Goal: Task Accomplishment & Management: Complete application form

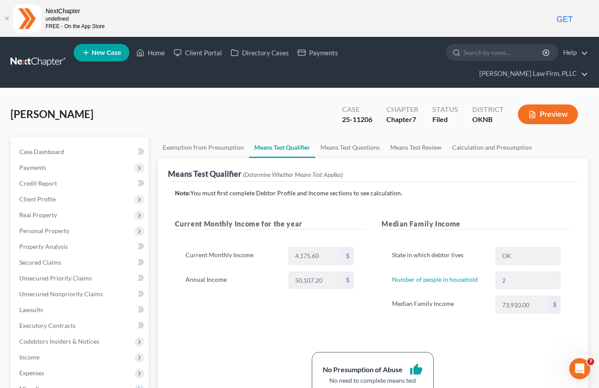
click at [161, 57] on link "Home" at bounding box center [150, 53] width 37 height 16
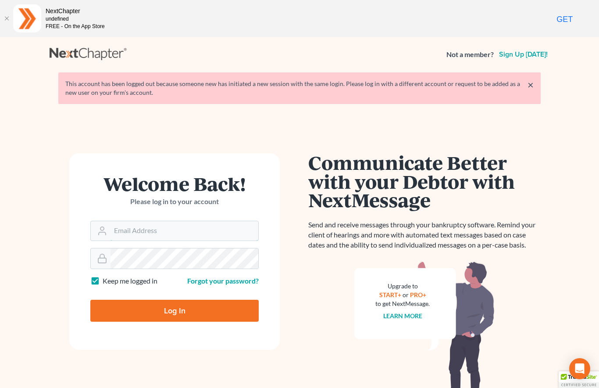
click at [208, 232] on input "Email Address" at bounding box center [185, 230] width 148 height 19
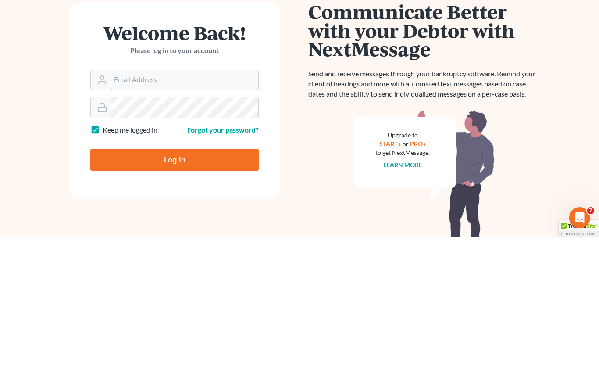
scroll to position [79, 0]
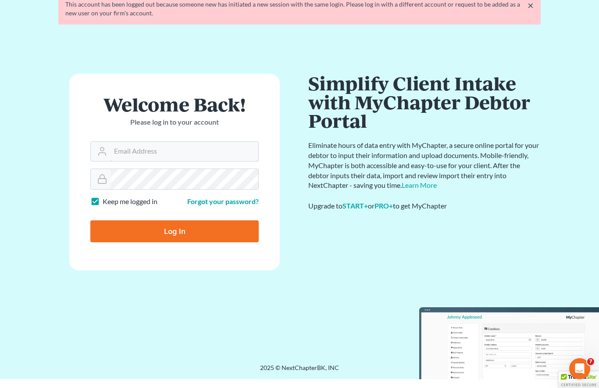
type input "jerry@lundylawfirm.com"
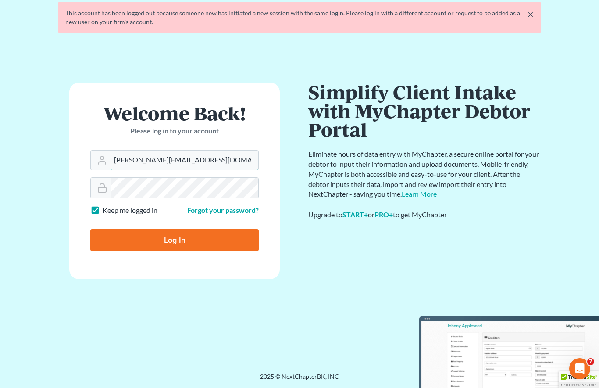
scroll to position [71, 0]
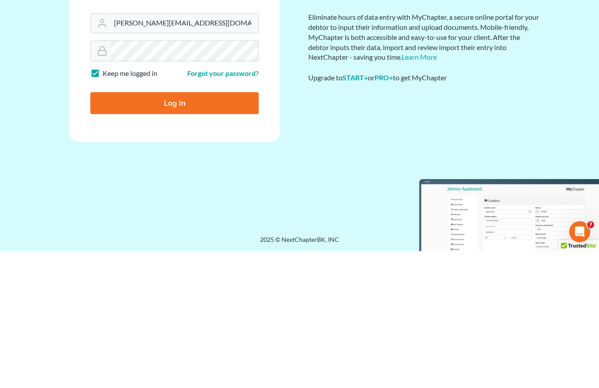
click at [189, 229] on input "Log In" at bounding box center [174, 240] width 168 height 22
type input "Thinking..."
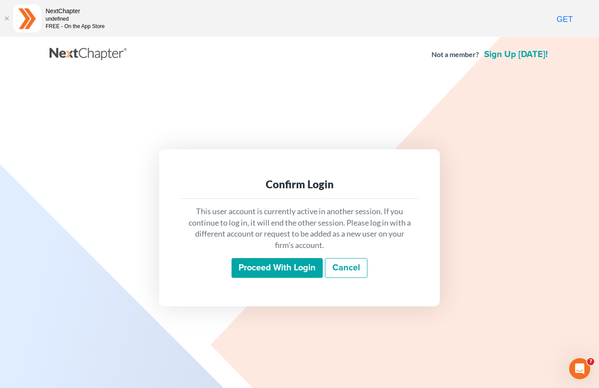
click at [283, 273] on input "Proceed with login" at bounding box center [277, 268] width 91 height 20
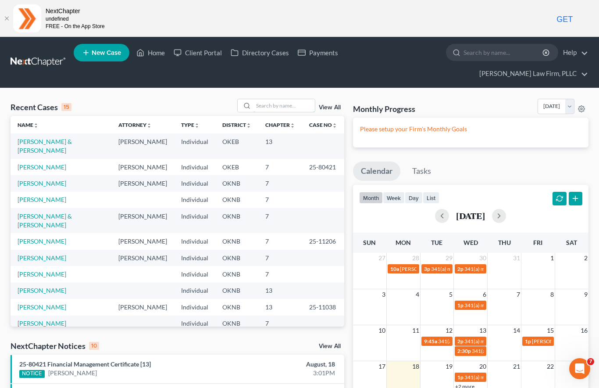
click at [268, 99] on input "search" at bounding box center [284, 105] width 61 height 13
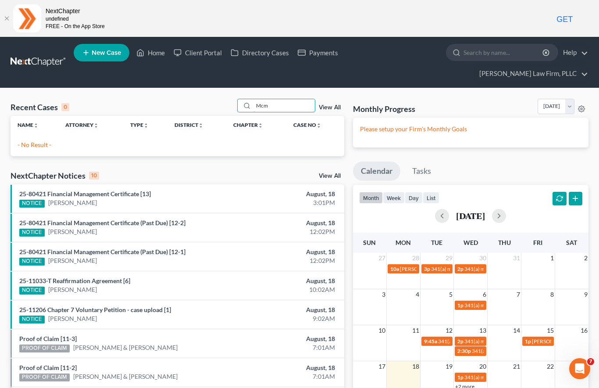
type input "Mcm"
click at [92, 55] on span "New Case" at bounding box center [106, 53] width 29 height 7
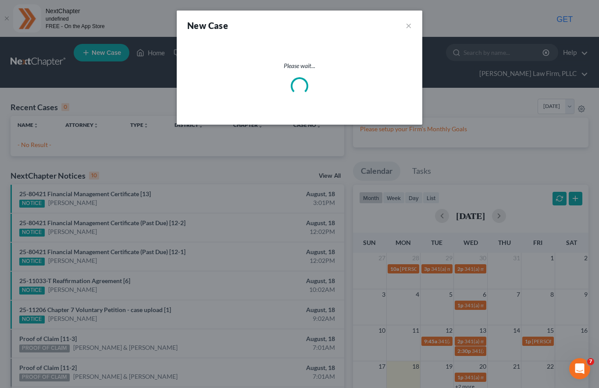
select select "64"
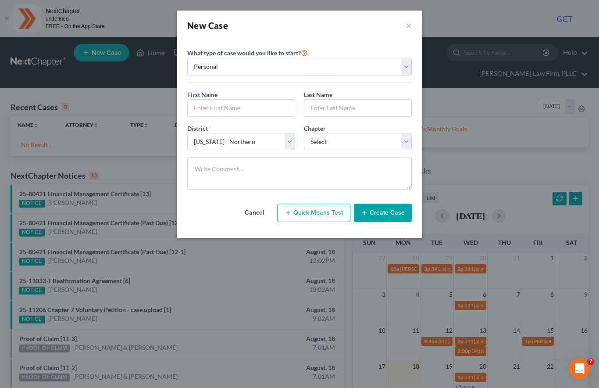
click at [239, 109] on input "text" at bounding box center [241, 108] width 107 height 17
type input "Christopher"
click at [346, 108] on input "text" at bounding box center [357, 108] width 107 height 17
type input "McMinn"
click at [390, 140] on select "Select 7 11 12 13" at bounding box center [358, 142] width 108 height 18
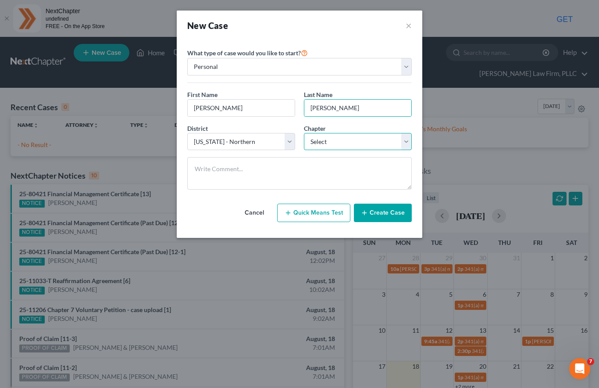
scroll to position [62, 0]
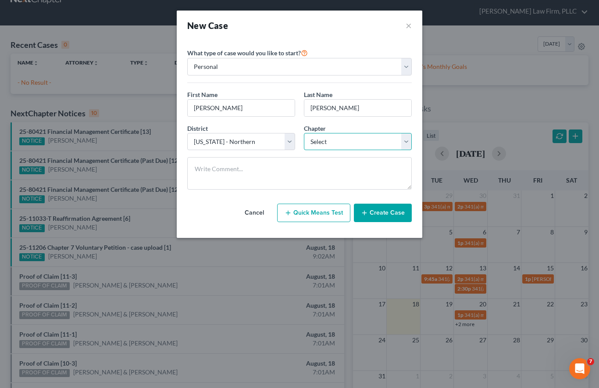
select select "0"
click at [385, 213] on button "Create Case" at bounding box center [383, 213] width 58 height 18
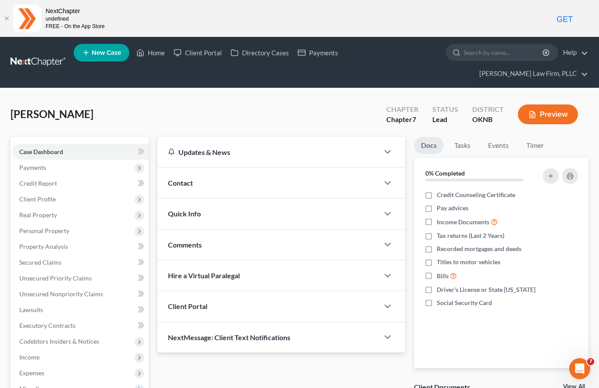
click at [197, 57] on link "Client Portal" at bounding box center [197, 53] width 57 height 16
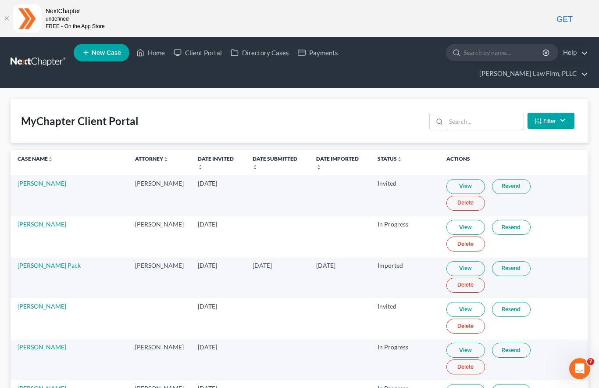
click at [465, 113] on input "search" at bounding box center [485, 121] width 78 height 17
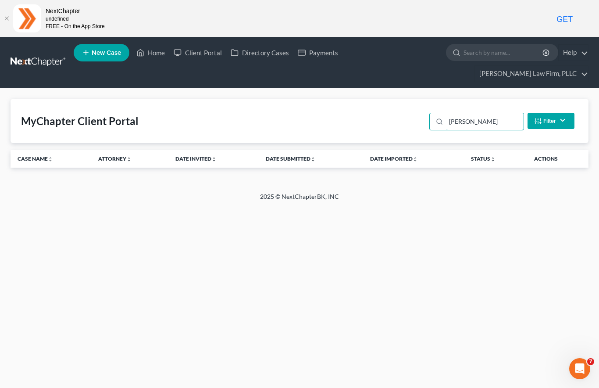
type input "Mcminn"
click at [150, 52] on link "Home" at bounding box center [150, 53] width 37 height 16
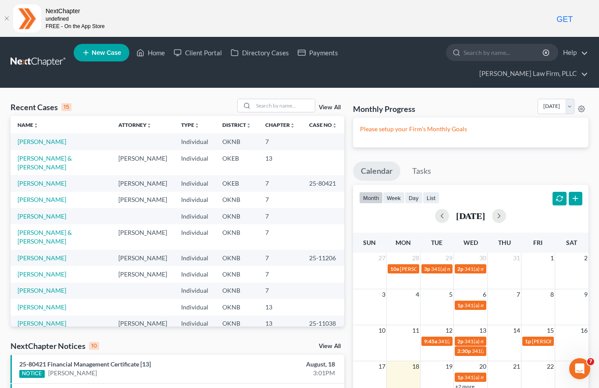
click at [58, 138] on link "McMinn, Christopher" at bounding box center [42, 141] width 49 height 7
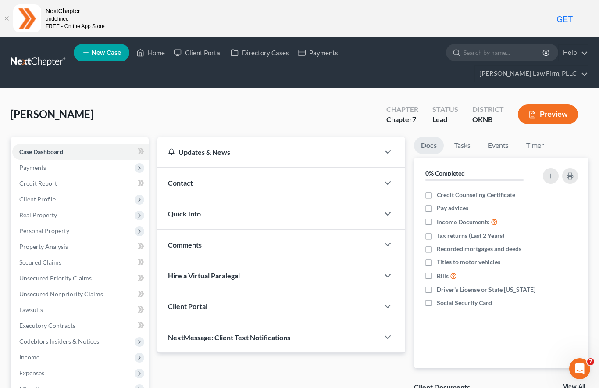
click at [201, 302] on span "Client Portal" at bounding box center [187, 306] width 39 height 8
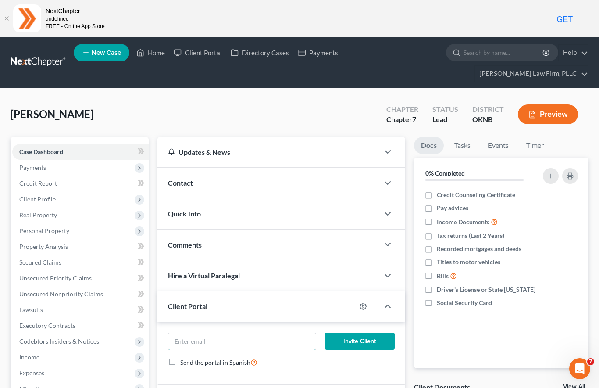
click at [249, 333] on input "email" at bounding box center [241, 341] width 147 height 17
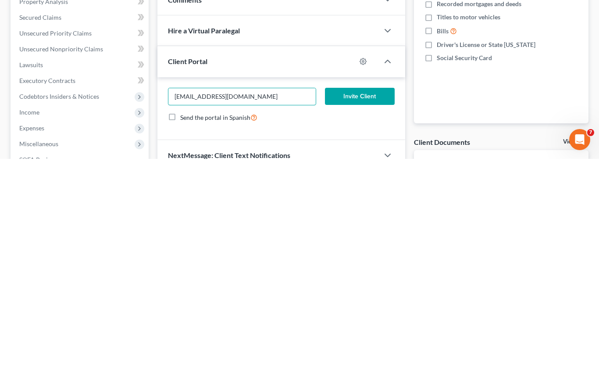
type input "chrismcminn881@gmail.com"
click at [360, 317] on button "Invite Client" at bounding box center [360, 326] width 70 height 18
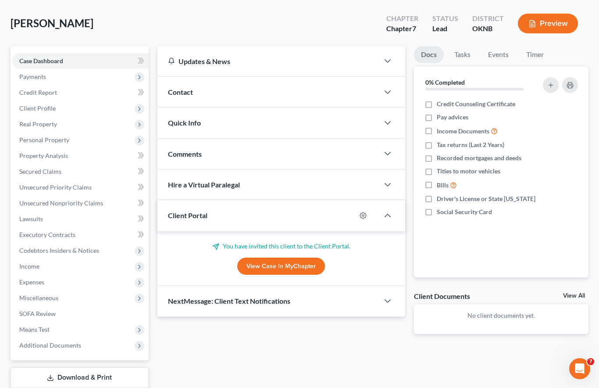
scroll to position [76, 0]
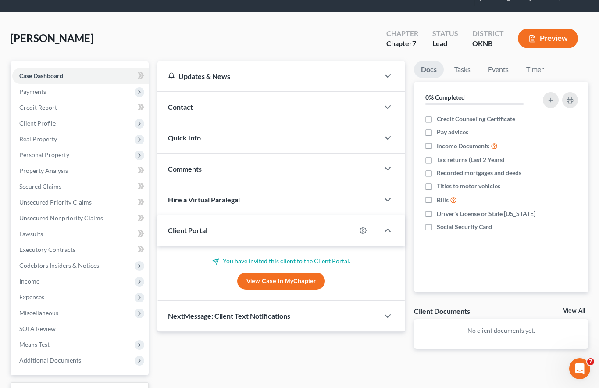
click at [47, 119] on span "Client Profile" at bounding box center [37, 122] width 36 height 7
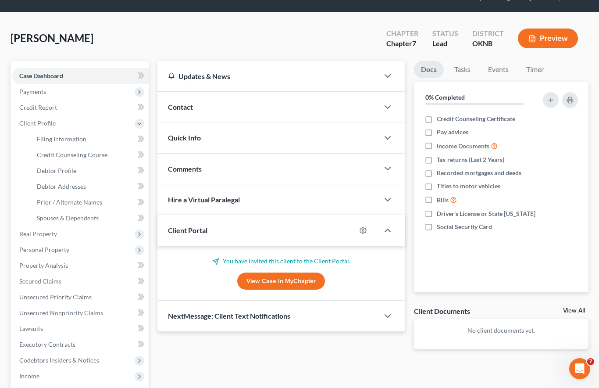
click at [73, 167] on span "Debtor Profile" at bounding box center [56, 170] width 39 height 7
select select "0"
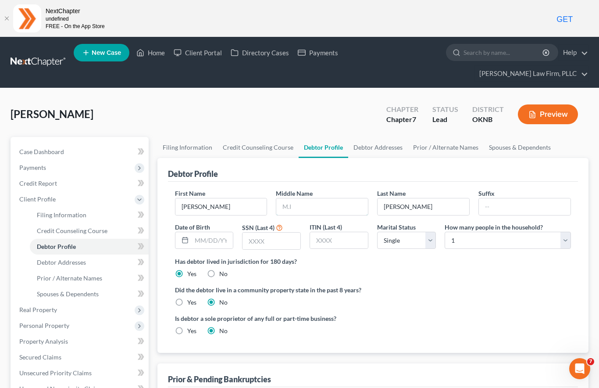
click at [295, 198] on input "text" at bounding box center [322, 206] width 92 height 17
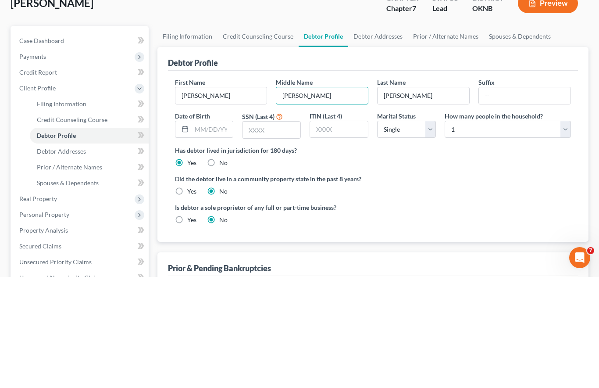
type input "George"
click at [217, 232] on input "text" at bounding box center [213, 240] width 42 height 17
type input "09/05/1992"
click at [272, 233] on input "text" at bounding box center [272, 241] width 58 height 17
type input "7164"
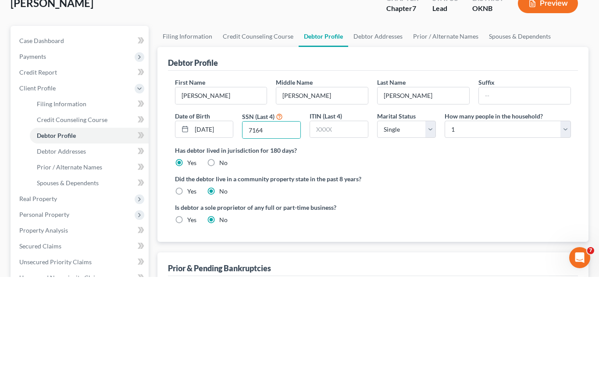
scroll to position [111, 0]
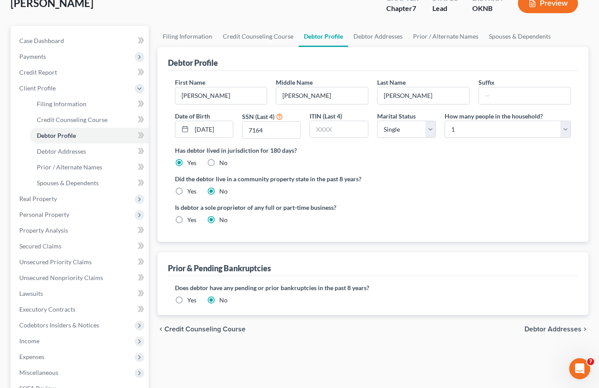
click at [56, 147] on span "Debtor Addresses" at bounding box center [61, 150] width 49 height 7
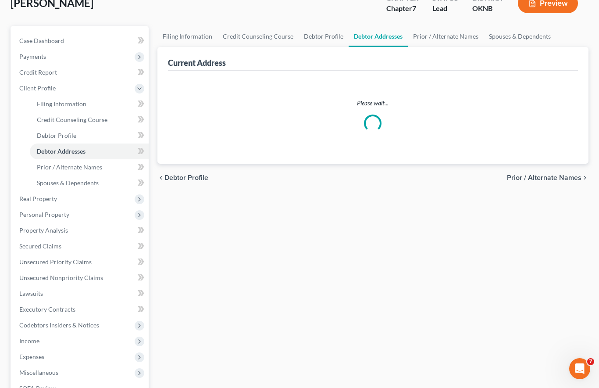
scroll to position [32, 0]
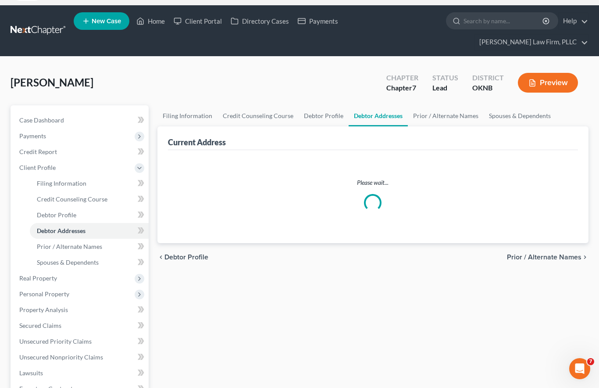
select select "0"
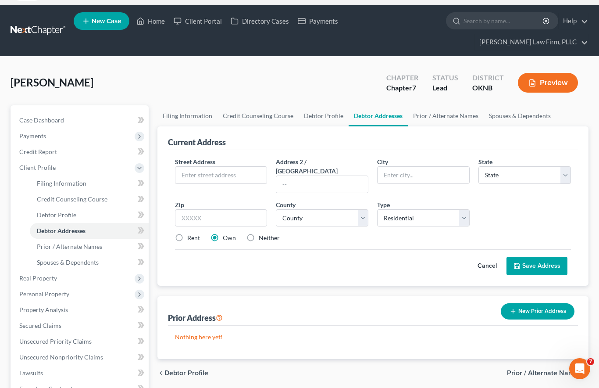
scroll to position [0, 0]
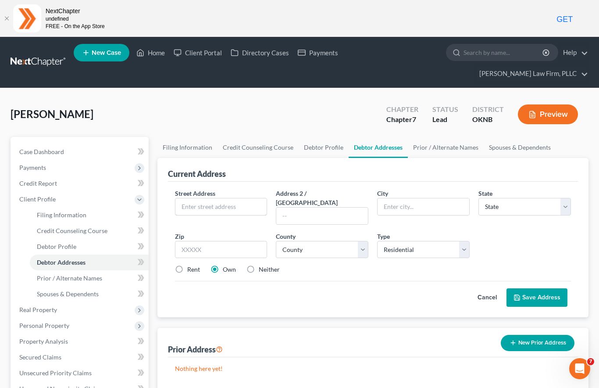
click at [222, 198] on input "text" at bounding box center [221, 206] width 92 height 17
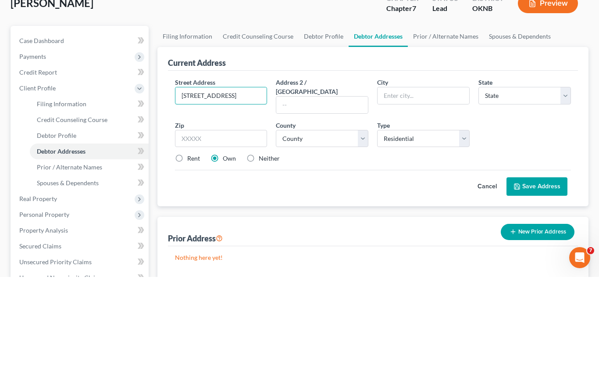
type input "4390 E 380 Rd"
click at [316, 208] on input "text" at bounding box center [322, 216] width 92 height 17
type input "Lot 84"
click at [426, 198] on input "text" at bounding box center [424, 206] width 92 height 17
type input "Talala"
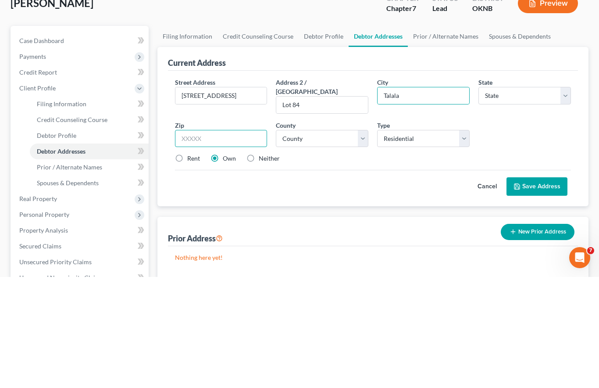
click at [223, 241] on input "text" at bounding box center [221, 250] width 93 height 18
type input "74080"
click at [349, 241] on select "County" at bounding box center [322, 250] width 93 height 18
select select "37"
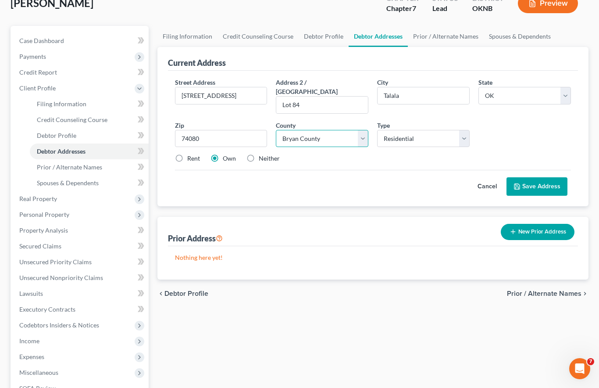
click at [347, 130] on select "County Adair County Alfalfa County Atoka County Beaver County Beckham County Bl…" at bounding box center [322, 139] width 93 height 18
select select "65"
click at [187, 154] on label "Rent" at bounding box center [193, 158] width 13 height 9
click at [191, 154] on input "Rent" at bounding box center [194, 157] width 6 height 6
radio input "true"
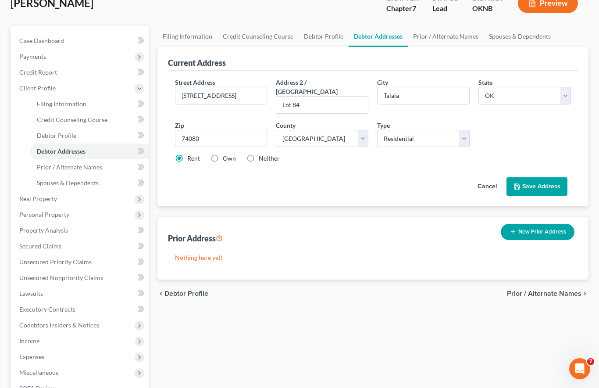
click at [537, 177] on button "Save Address" at bounding box center [537, 186] width 61 height 18
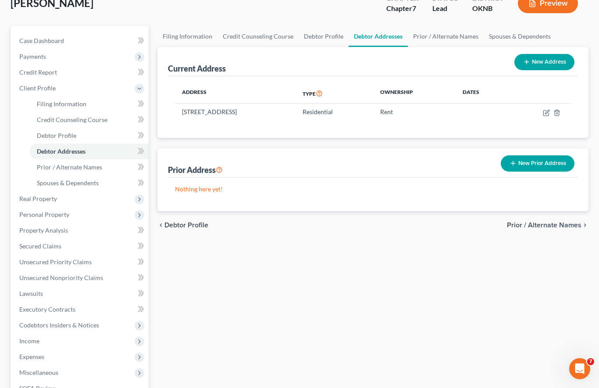
click at [85, 175] on link "Spouses & Dependents" at bounding box center [89, 183] width 119 height 16
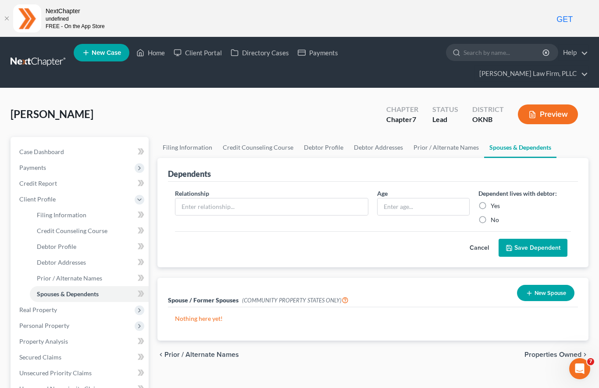
click at [491, 201] on label "Yes" at bounding box center [495, 205] width 9 height 9
click at [494, 201] on input "Yes" at bounding box center [497, 204] width 6 height 6
radio input "true"
click at [298, 198] on input "text" at bounding box center [271, 206] width 193 height 17
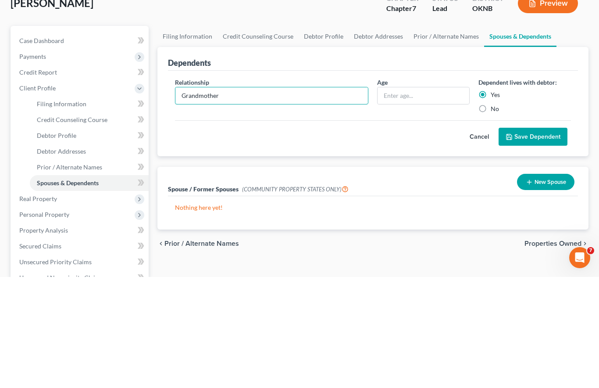
type input "Grandmother"
click at [416, 198] on input "text" at bounding box center [424, 206] width 92 height 17
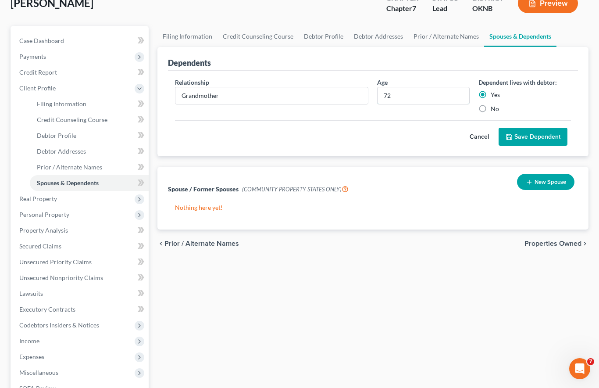
type input "72"
click at [29, 337] on span "Income" at bounding box center [29, 340] width 20 height 7
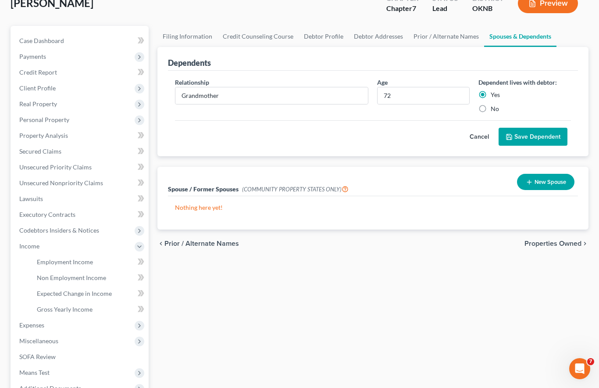
click at [63, 270] on link "Non Employment Income" at bounding box center [89, 278] width 119 height 16
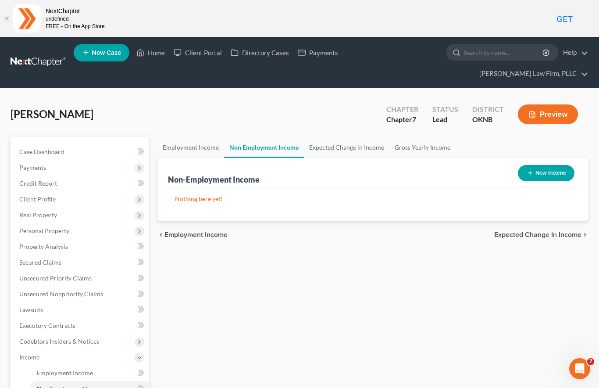
click at [553, 165] on button "New Income" at bounding box center [546, 173] width 57 height 16
select select "0"
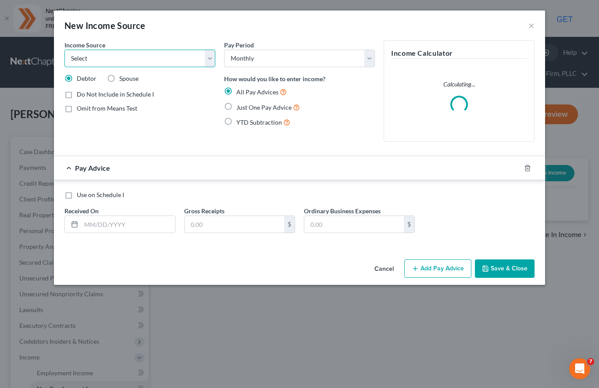
click at [198, 58] on select "Select Unemployment Disability (from employer) Pension Retirement Social Securi…" at bounding box center [139, 59] width 151 height 18
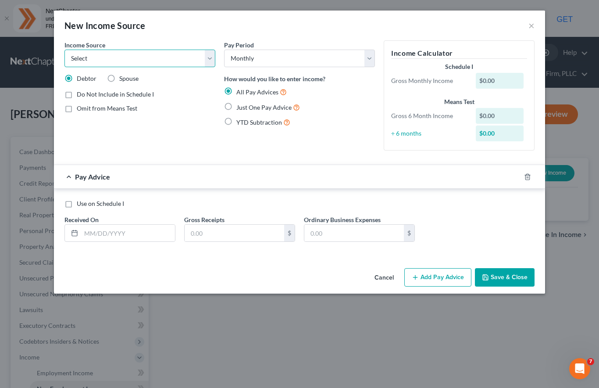
select select "8"
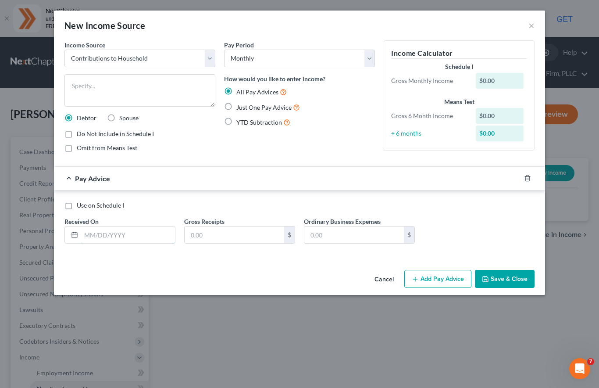
click at [136, 233] on input "text" at bounding box center [128, 234] width 94 height 17
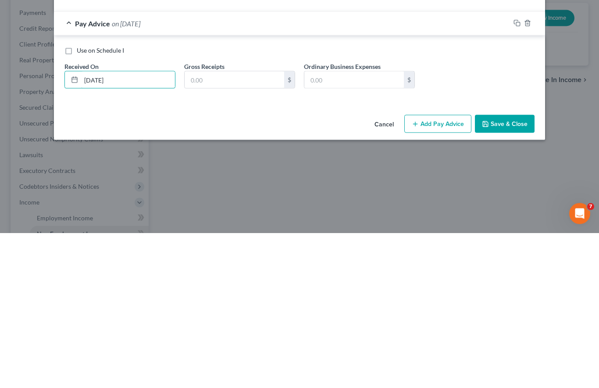
type input "[DATE]"
click at [237, 226] on input "text" at bounding box center [235, 234] width 100 height 17
type input "1,500"
click at [507, 270] on button "Save & Close" at bounding box center [505, 279] width 60 height 18
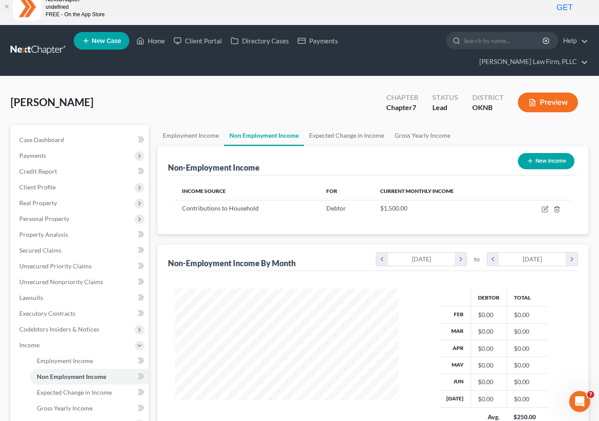
scroll to position [12, 0]
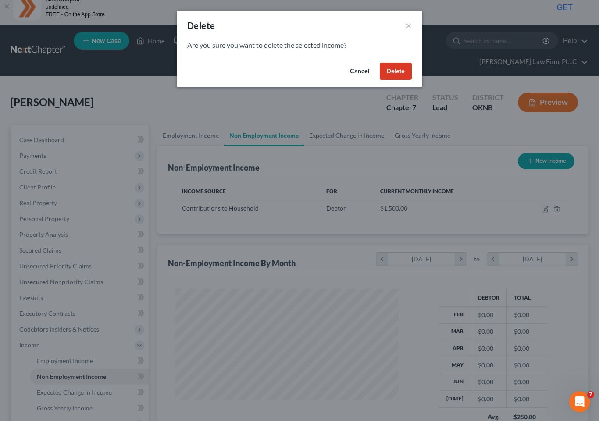
click at [391, 73] on button "Delete" at bounding box center [396, 72] width 32 height 18
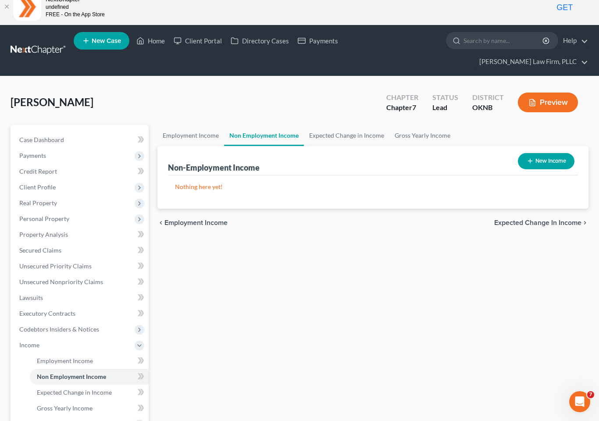
click at [106, 179] on span "Client Profile" at bounding box center [80, 187] width 136 height 16
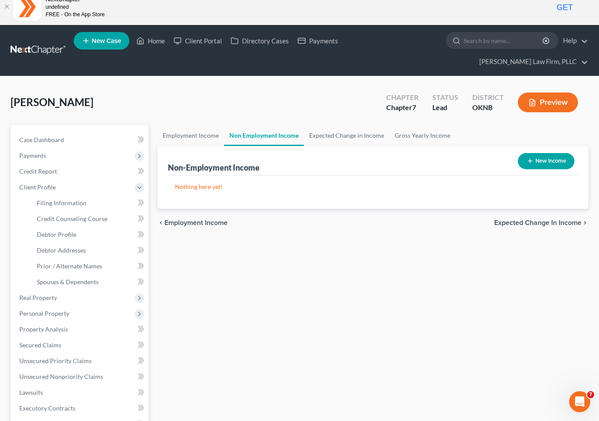
click at [75, 227] on link "Debtor Profile" at bounding box center [89, 235] width 119 height 16
select select "0"
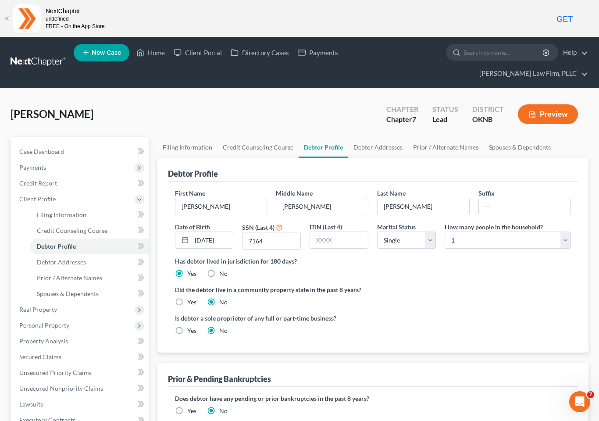
click at [83, 290] on span "Spouses & Dependents" at bounding box center [68, 293] width 62 height 7
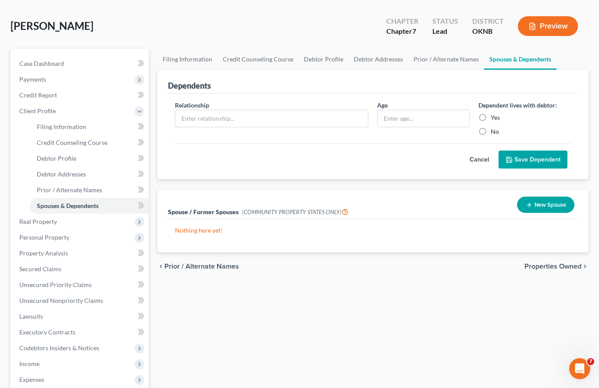
scroll to position [70, 0]
